Goal: Task Accomplishment & Management: Use online tool/utility

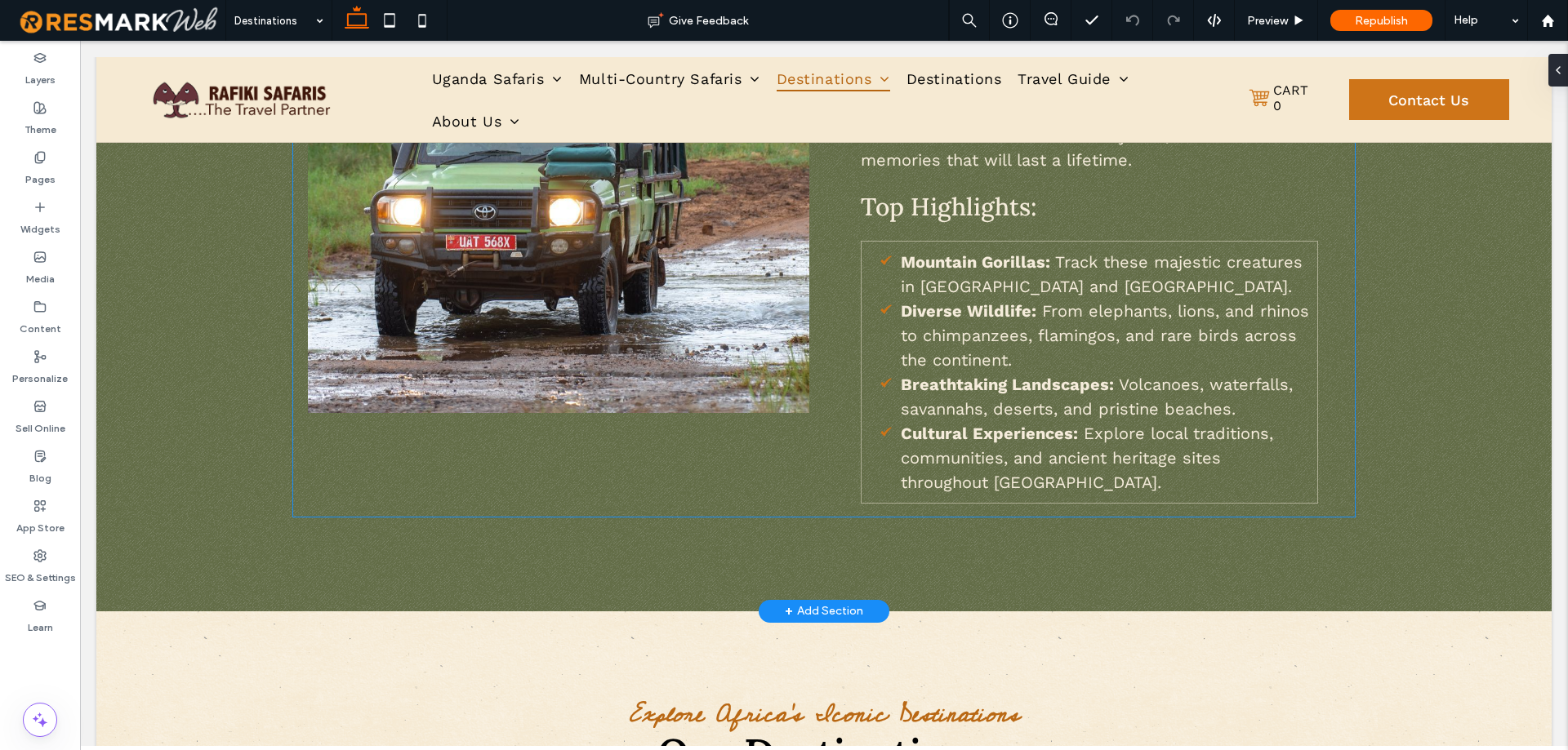
scroll to position [1796, 0]
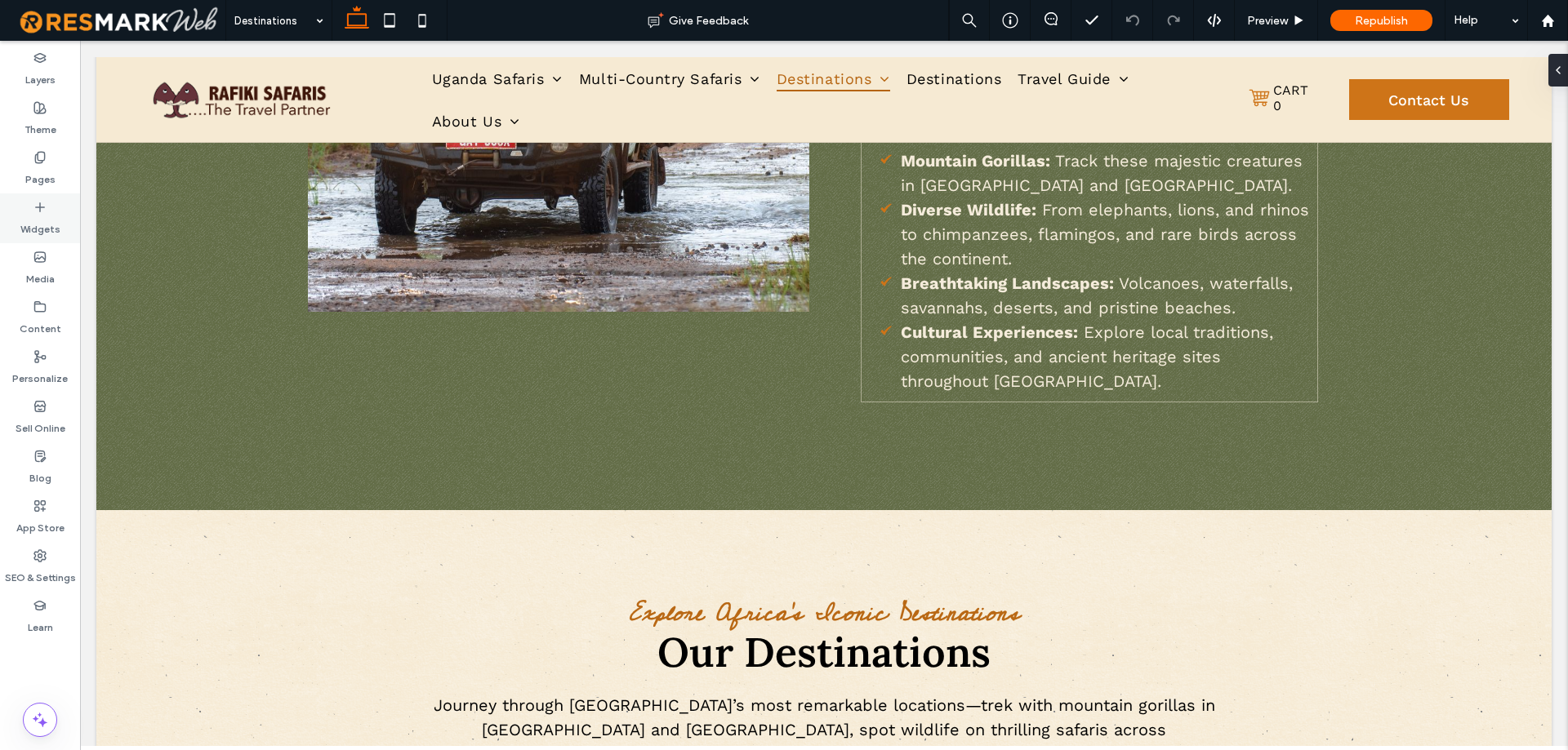
click at [39, 230] on label "Widgets" at bounding box center [40, 225] width 40 height 22
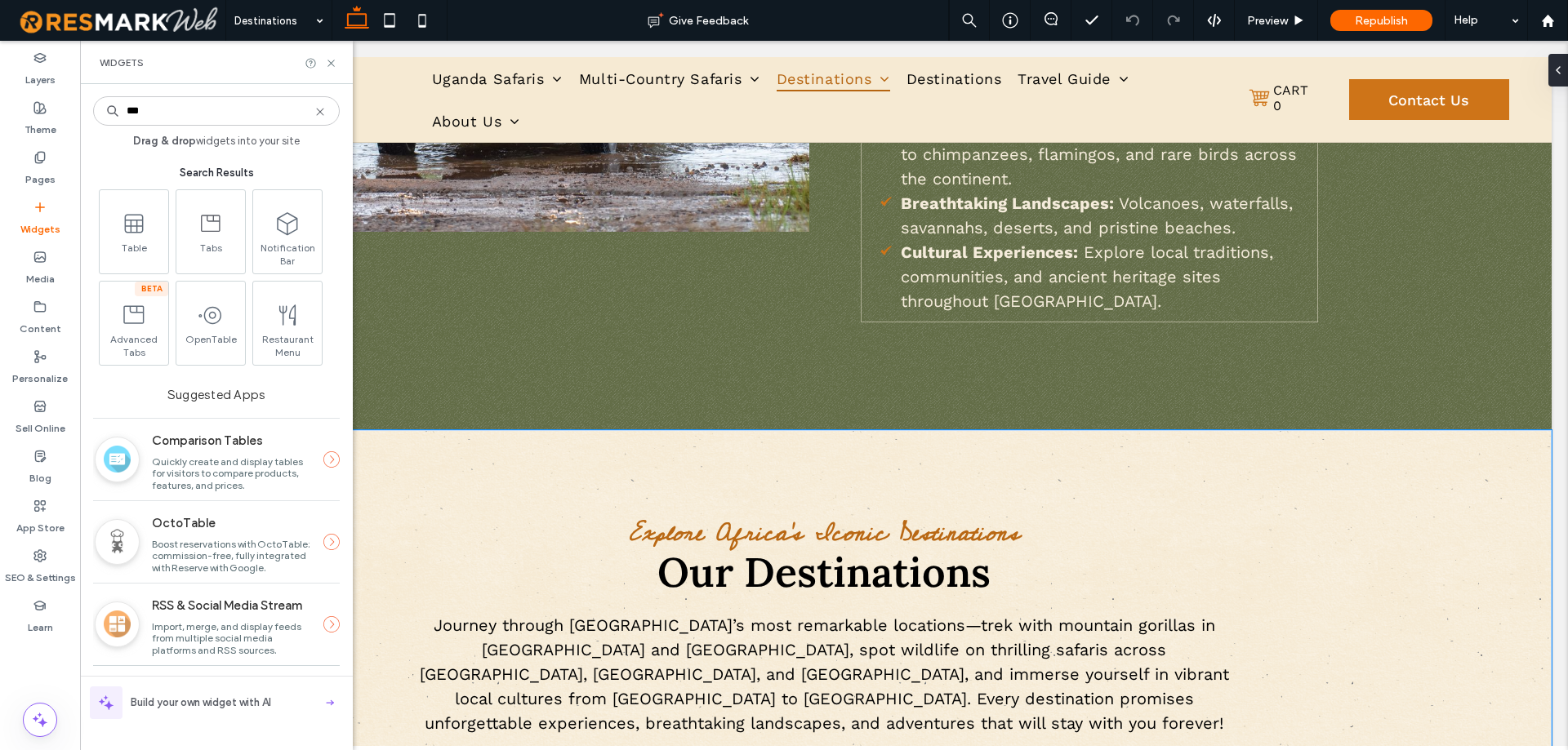
scroll to position [1854, 0]
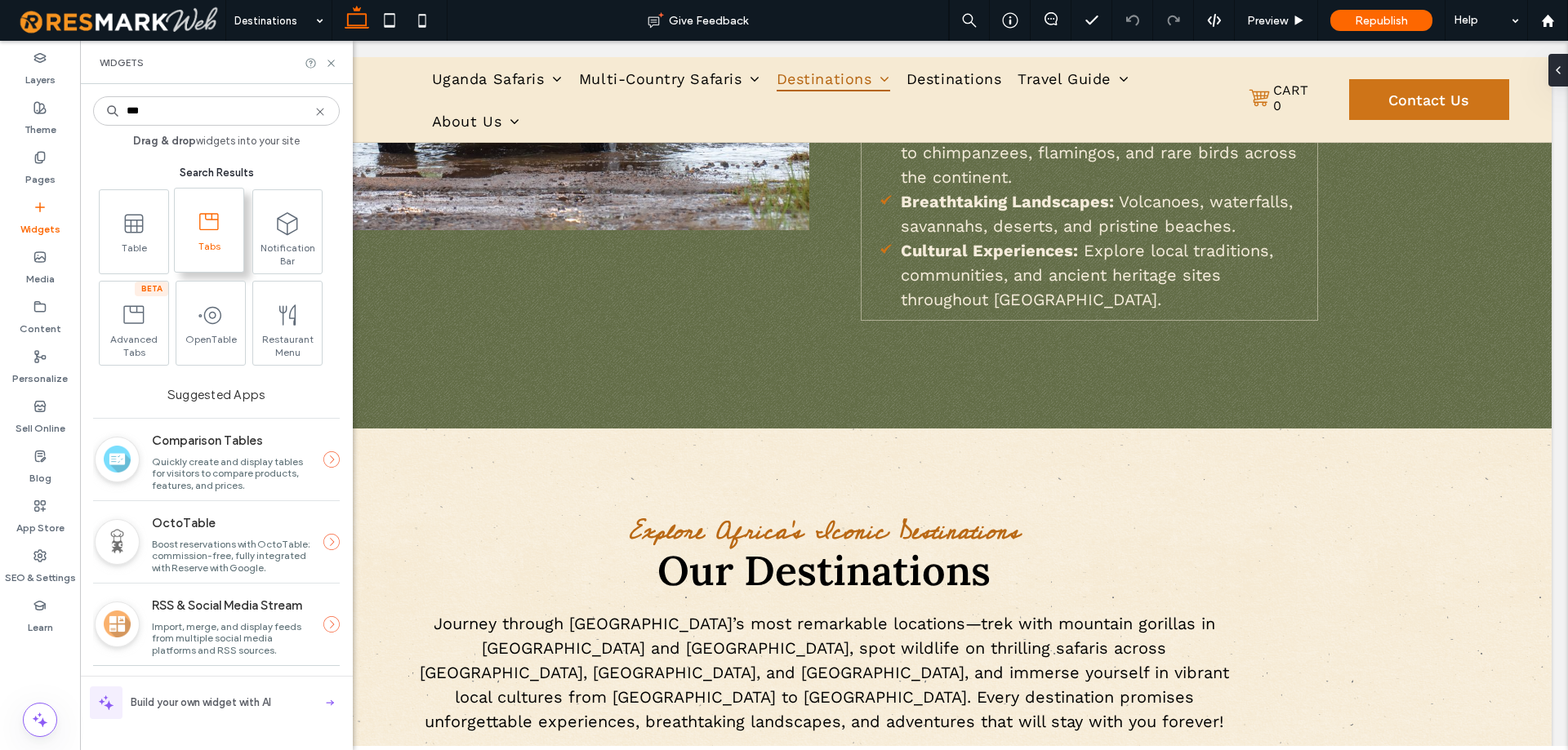
type input "***"
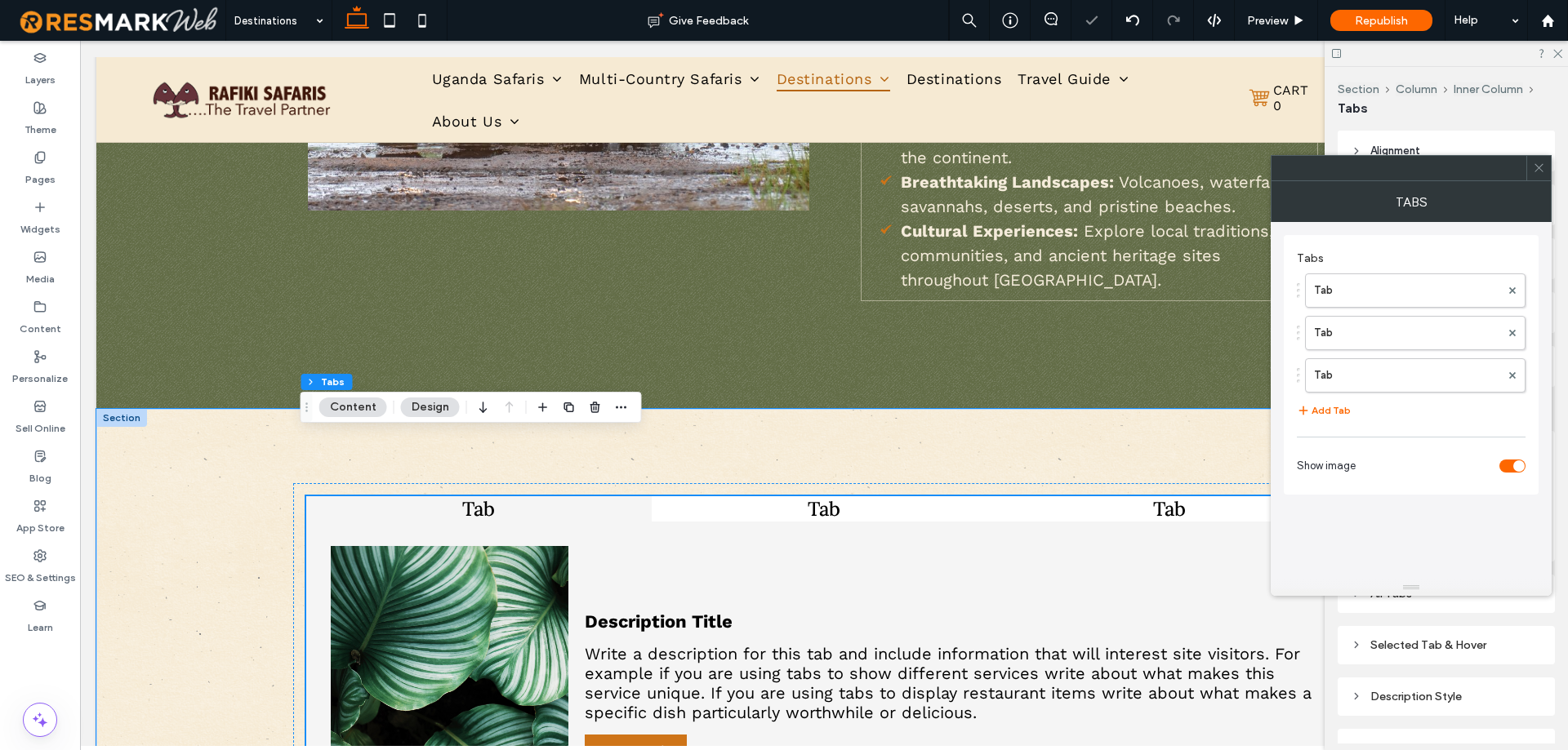
scroll to position [1925, 0]
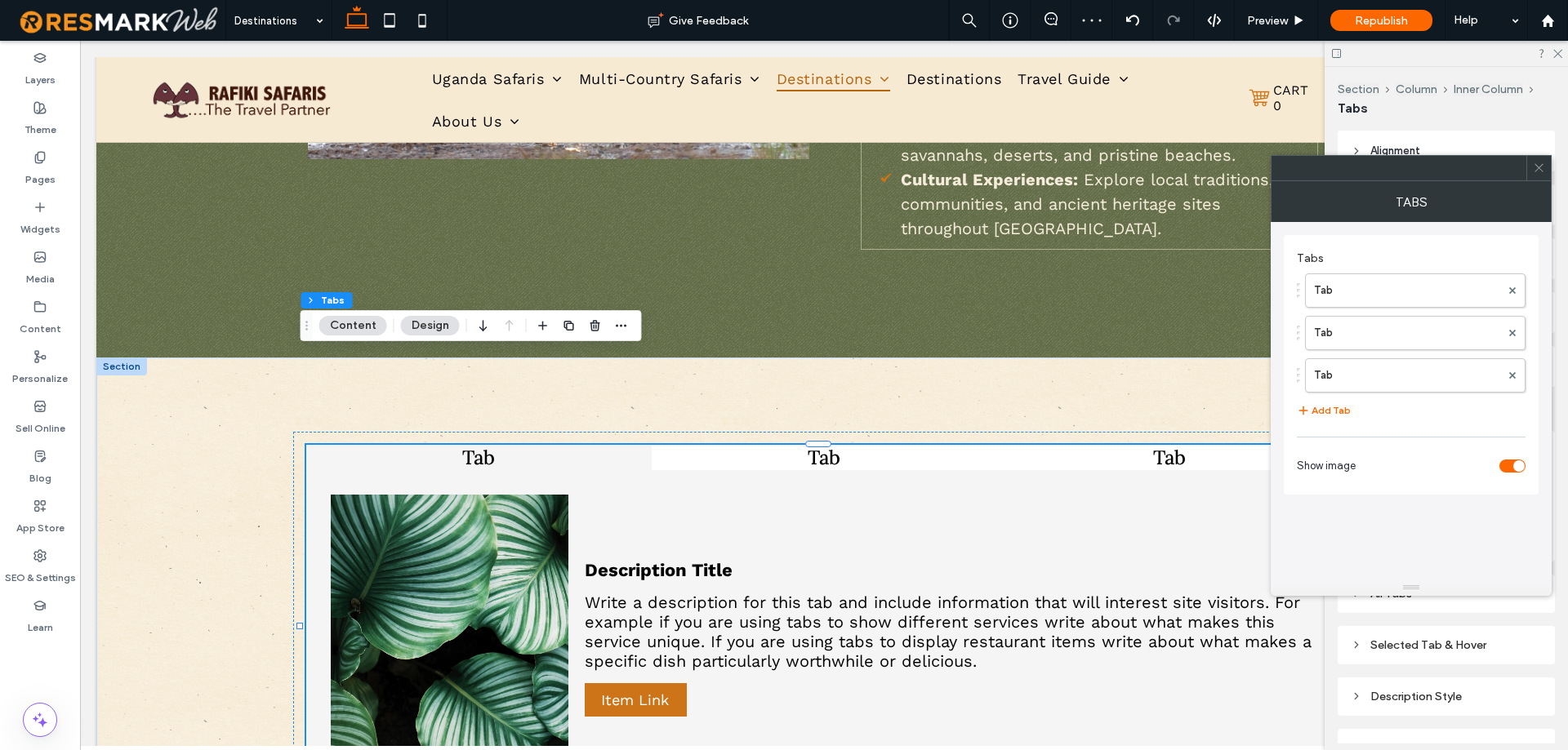
click at [1544, 169] on icon at bounding box center [1539, 167] width 13 height 13
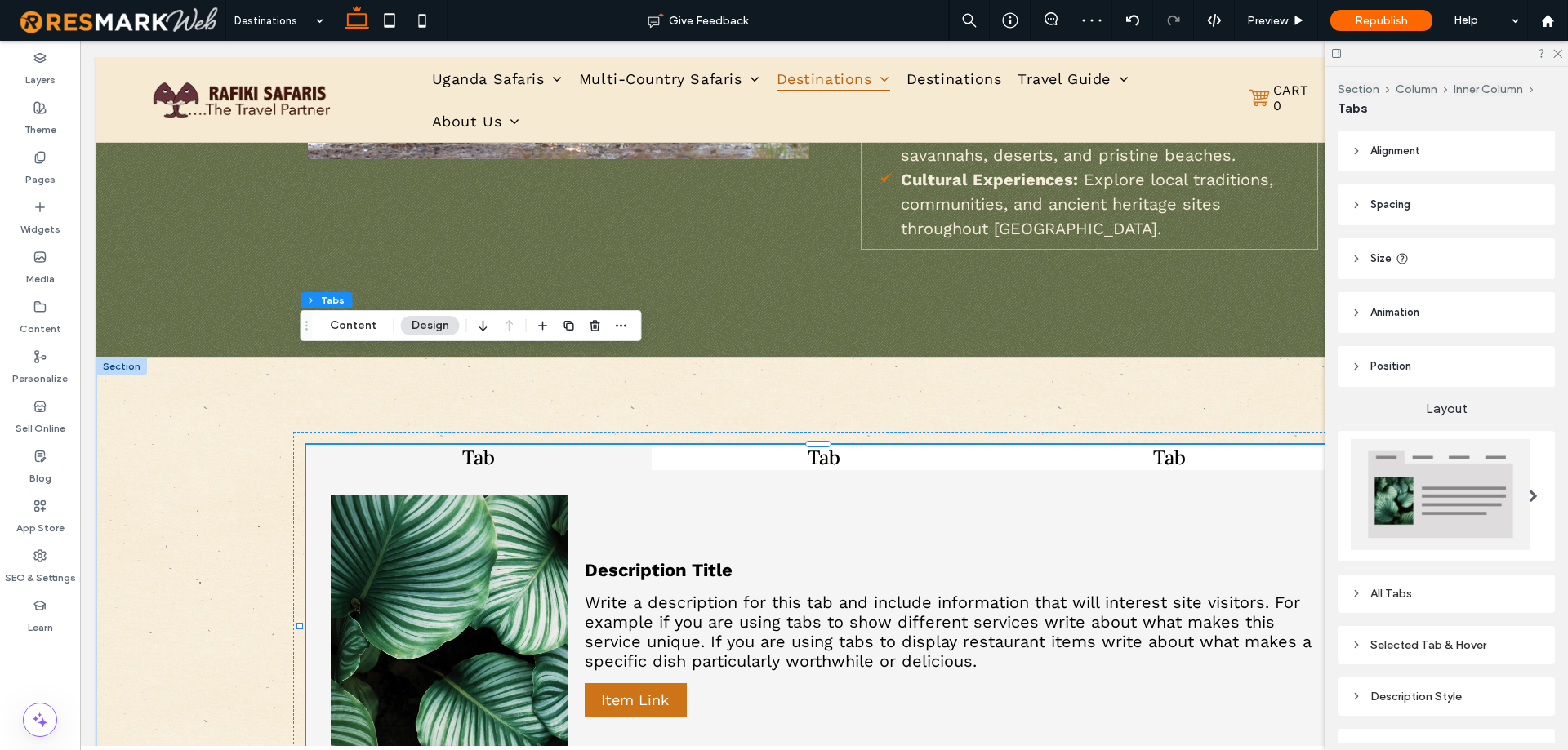
click at [1529, 494] on span at bounding box center [1533, 496] width 9 height 13
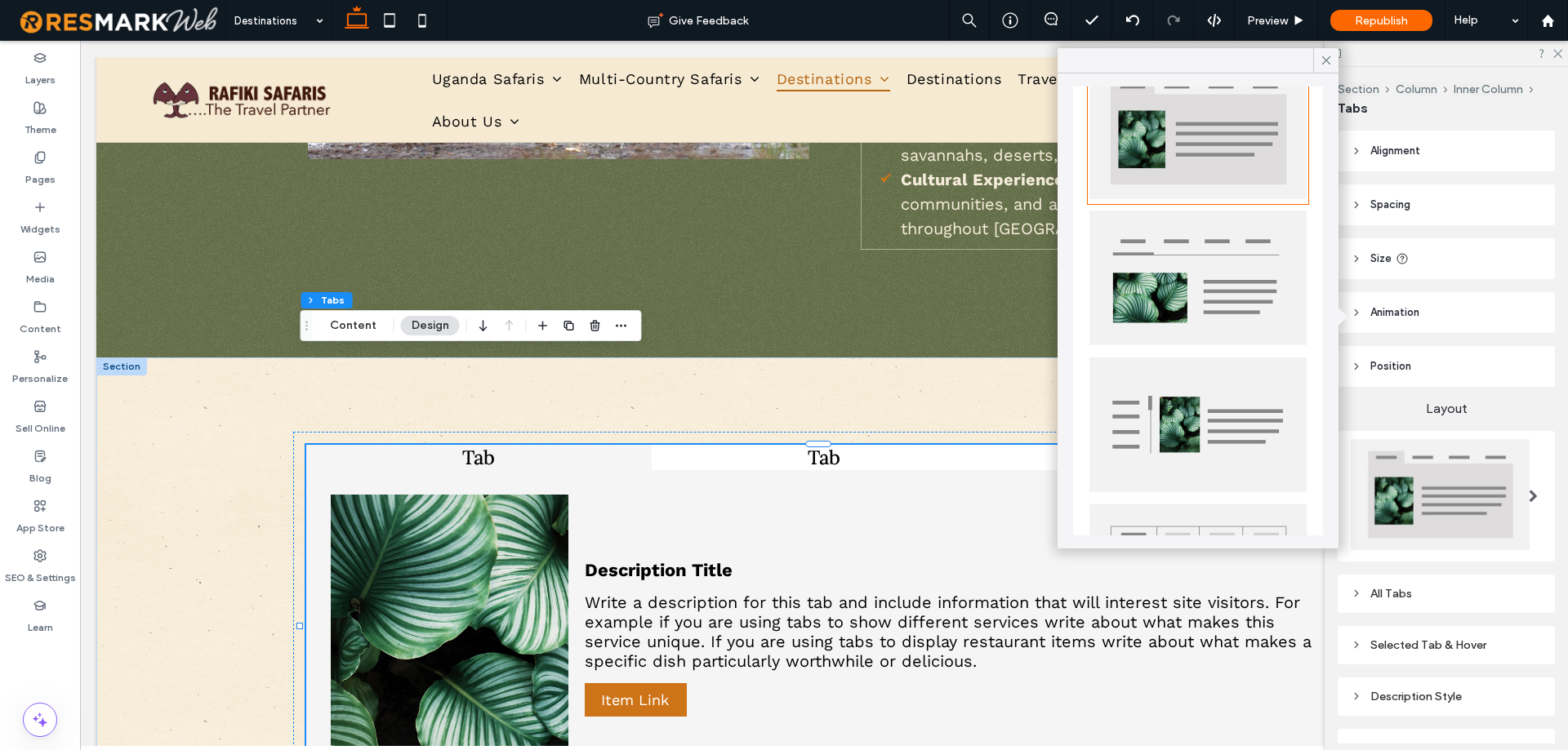
scroll to position [161, 0]
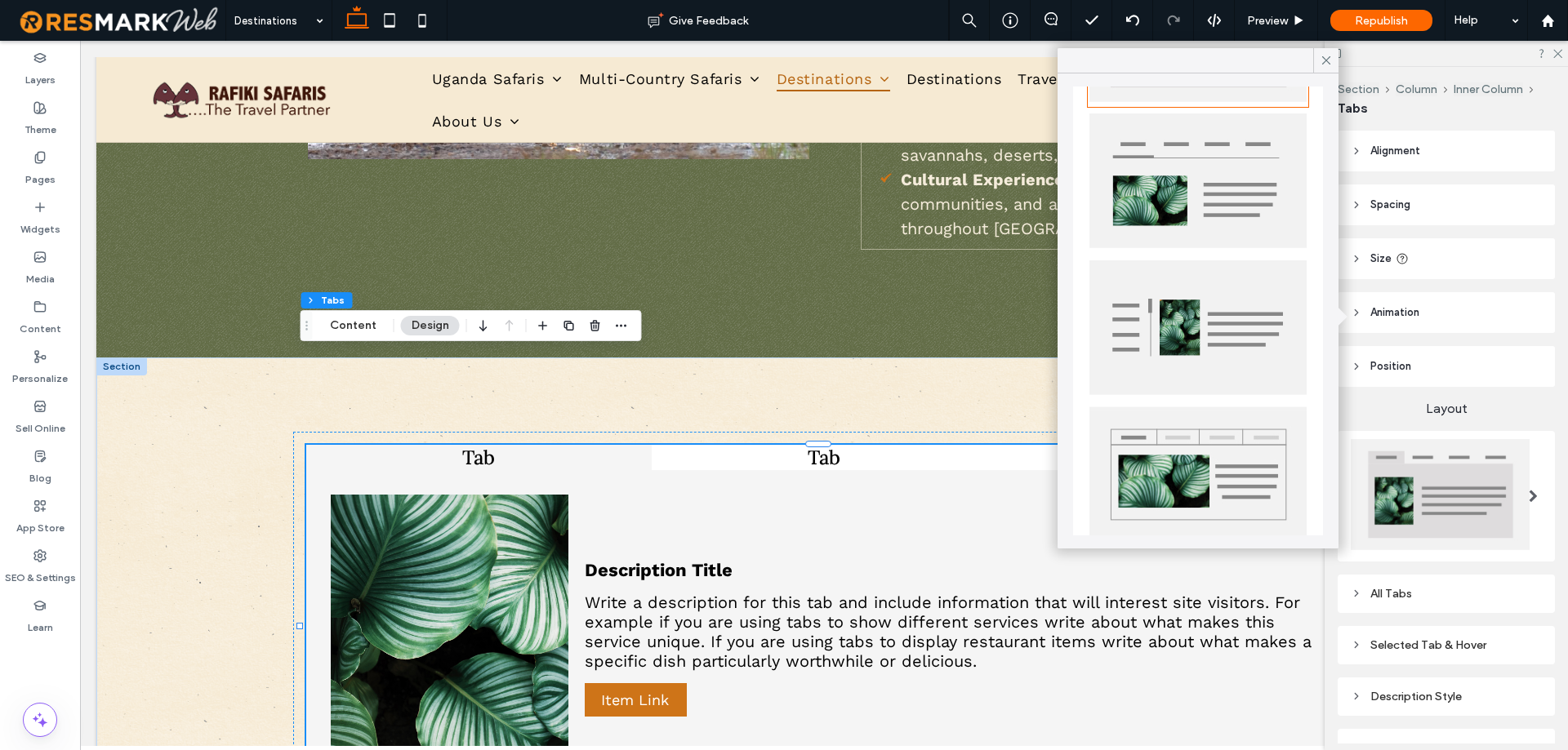
click at [1227, 348] on img at bounding box center [1198, 327] width 217 height 136
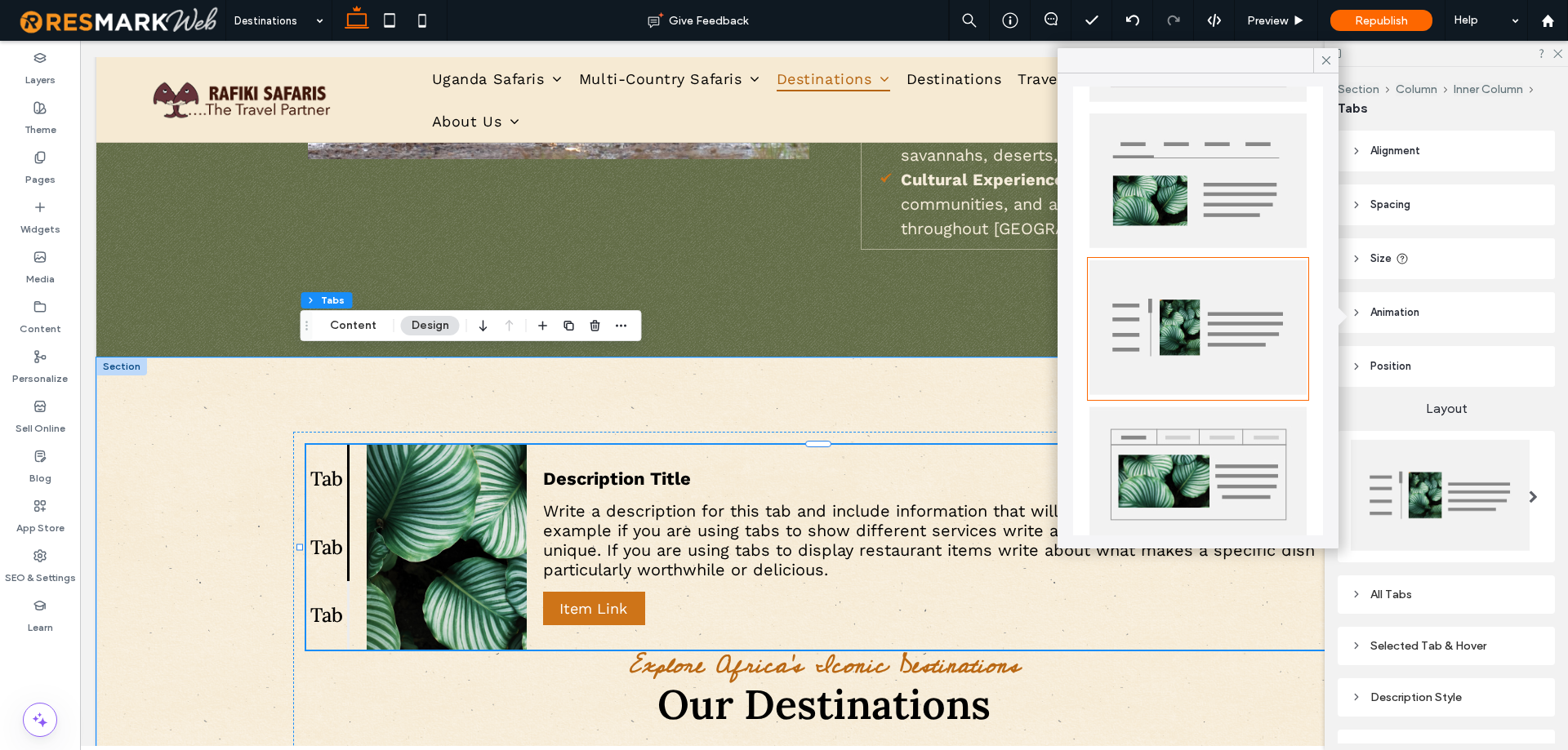
click at [318, 535] on h4 "Tab" at bounding box center [326, 548] width 32 height 25
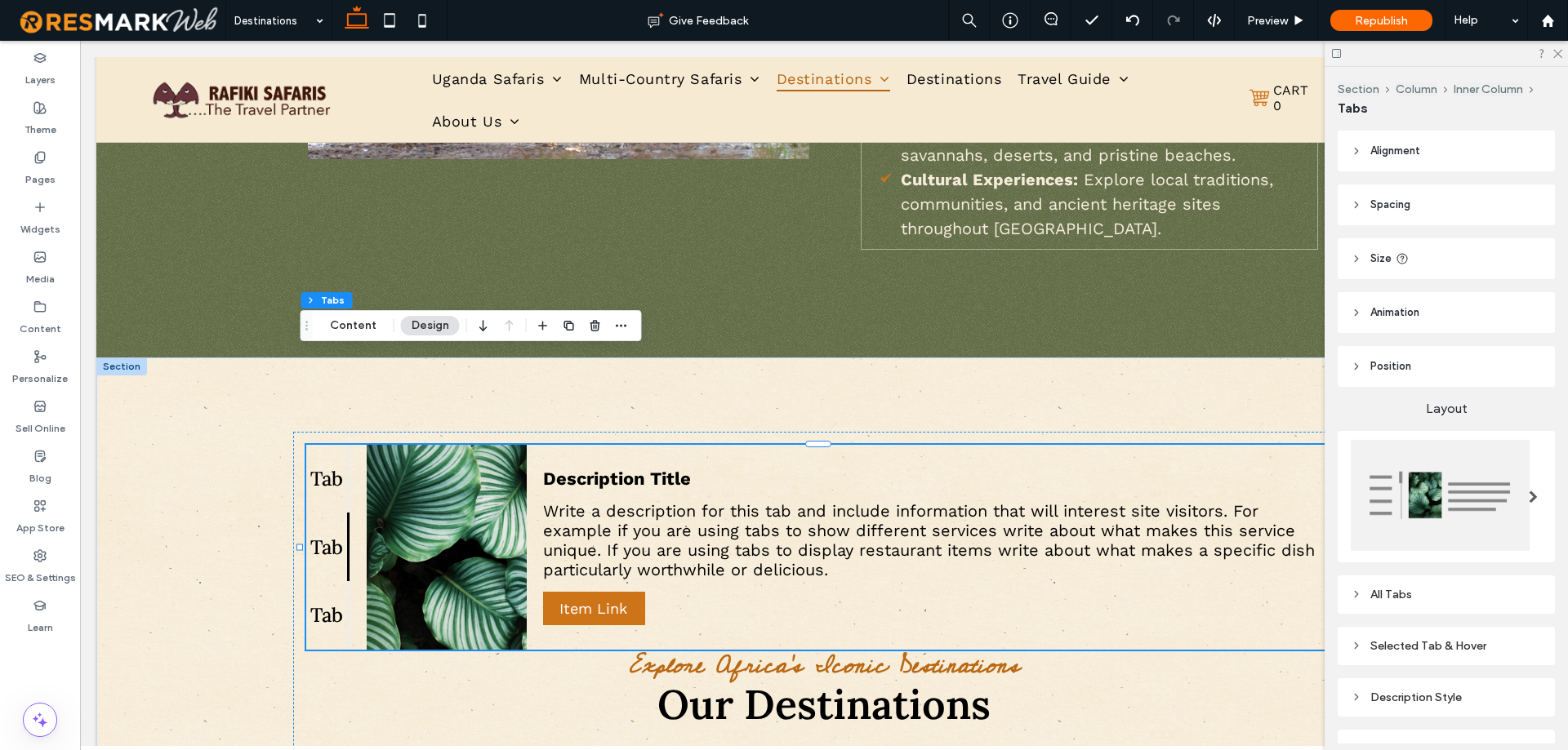
click at [592, 336] on div at bounding box center [596, 326] width 20 height 29
click at [591, 328] on icon "button" at bounding box center [595, 325] width 13 height 13
